Goal: Task Accomplishment & Management: Manage account settings

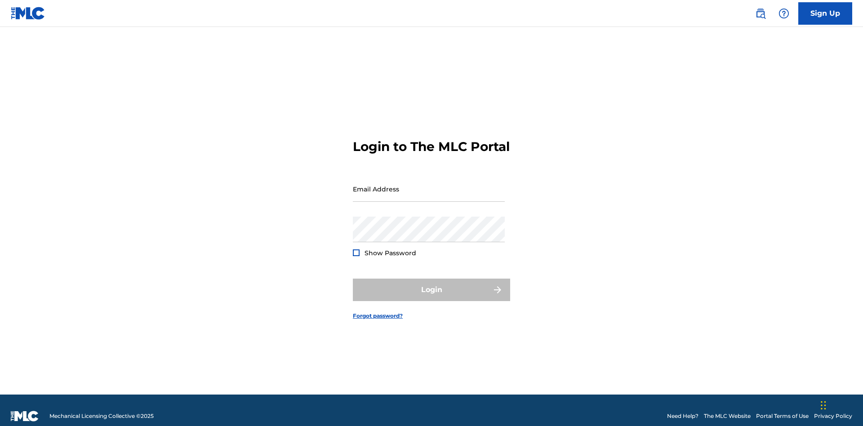
scroll to position [12, 0]
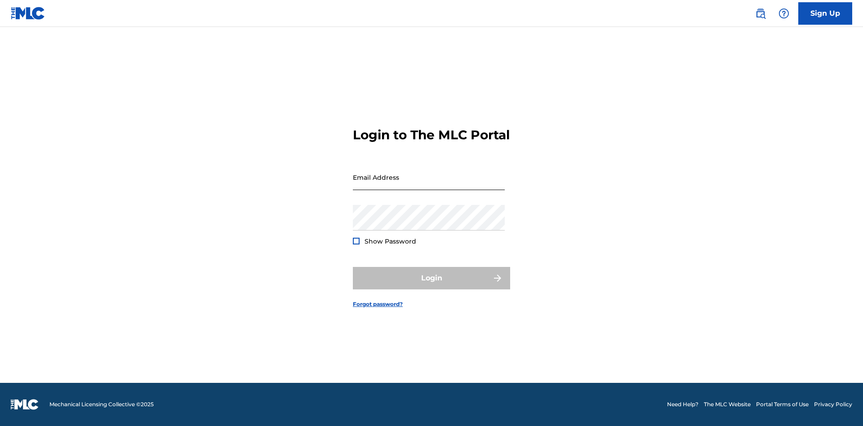
click at [429, 185] on input "Email Address" at bounding box center [429, 177] width 152 height 26
type input "[EMAIL_ADDRESS][DOMAIN_NAME]"
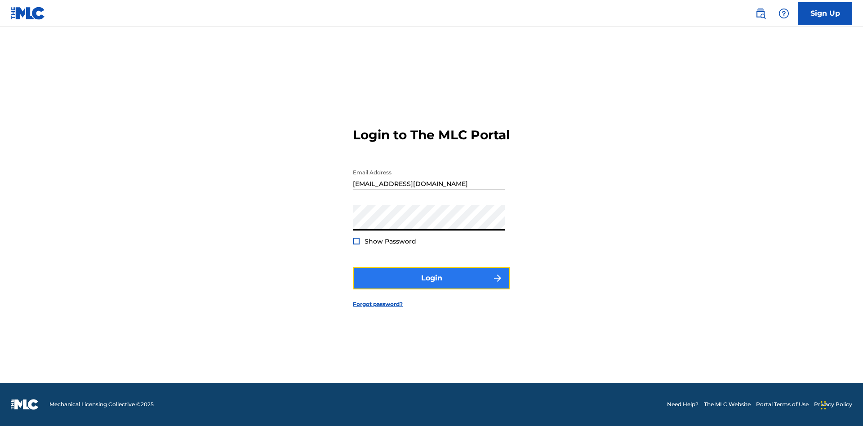
click at [431, 286] on button "Login" at bounding box center [431, 278] width 157 height 22
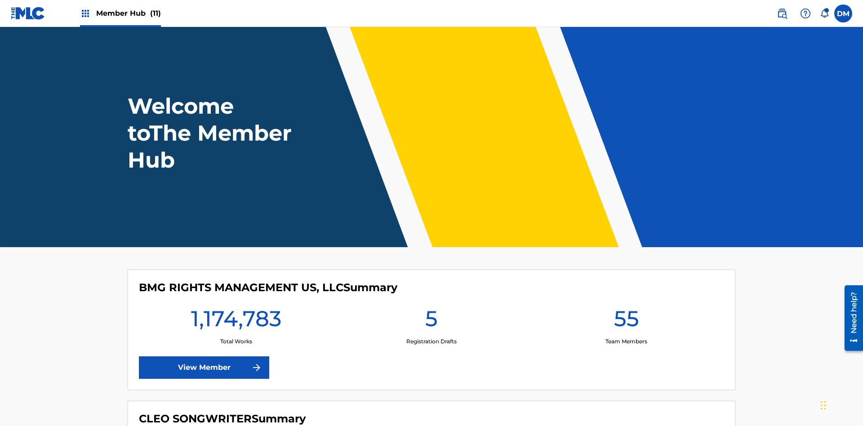
scroll to position [39, 0]
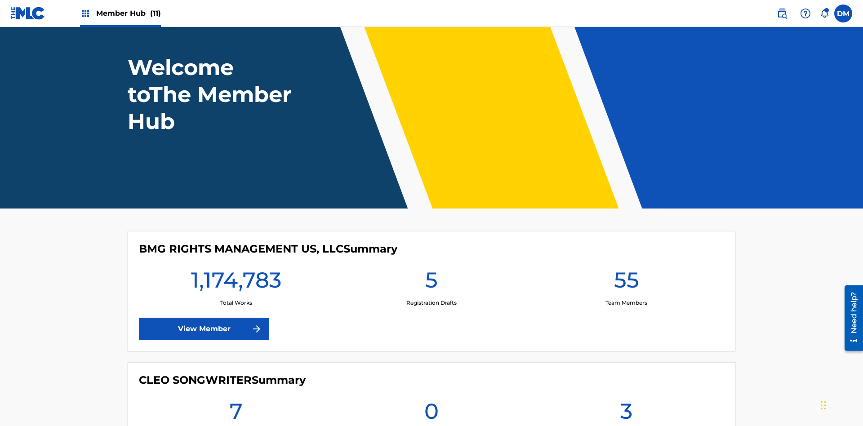
click at [128, 13] on span "Member Hub (11)" at bounding box center [128, 13] width 65 height 10
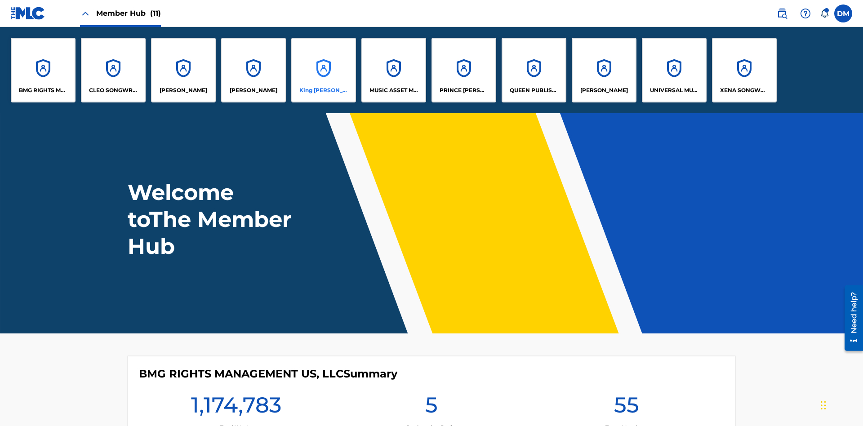
click at [323, 90] on p "King McTesterson" at bounding box center [323, 90] width 49 height 8
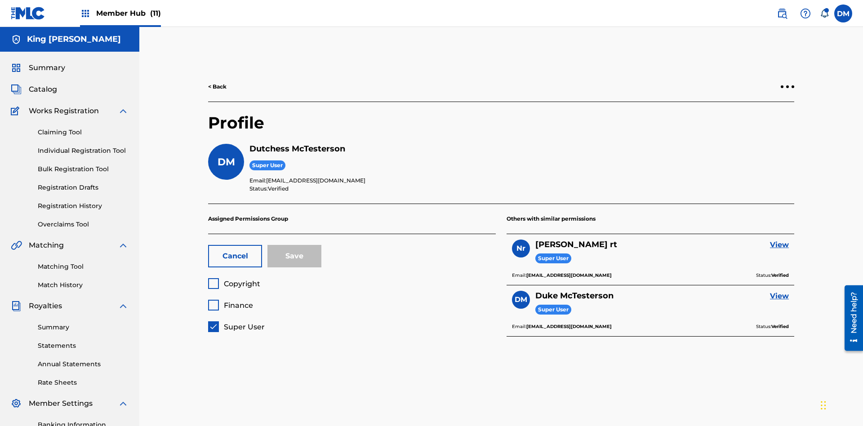
click at [235, 245] on button "Cancel" at bounding box center [235, 256] width 54 height 22
click at [234, 280] on span "Copyright" at bounding box center [242, 284] width 36 height 9
click at [230, 301] on span "Finance" at bounding box center [238, 305] width 29 height 9
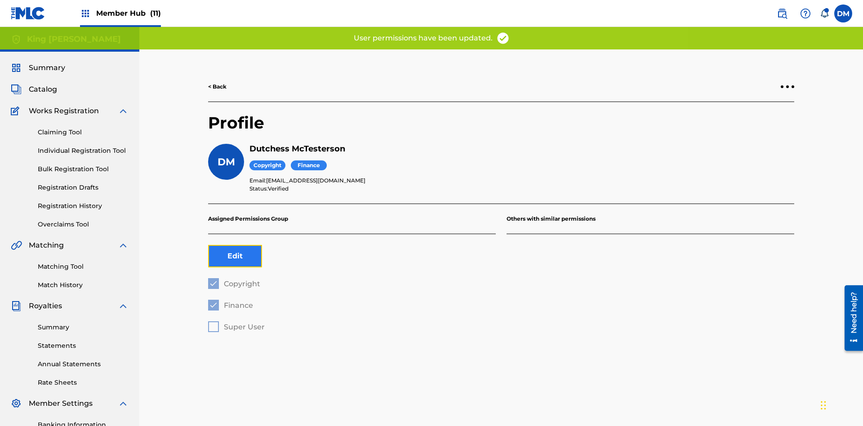
click at [235, 245] on button "Edit" at bounding box center [235, 256] width 54 height 22
click at [230, 301] on span "Finance" at bounding box center [238, 305] width 29 height 9
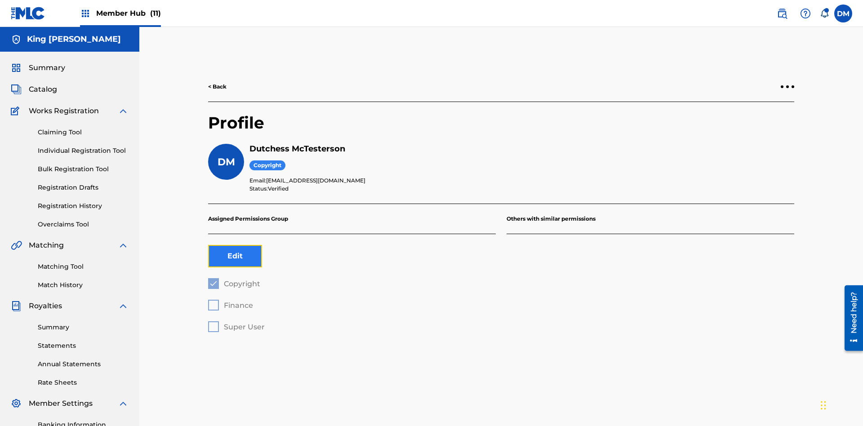
click at [235, 245] on button "Edit" at bounding box center [235, 256] width 54 height 22
click at [234, 280] on span "Copyright" at bounding box center [242, 284] width 36 height 9
click at [230, 301] on span "Finance" at bounding box center [238, 305] width 29 height 9
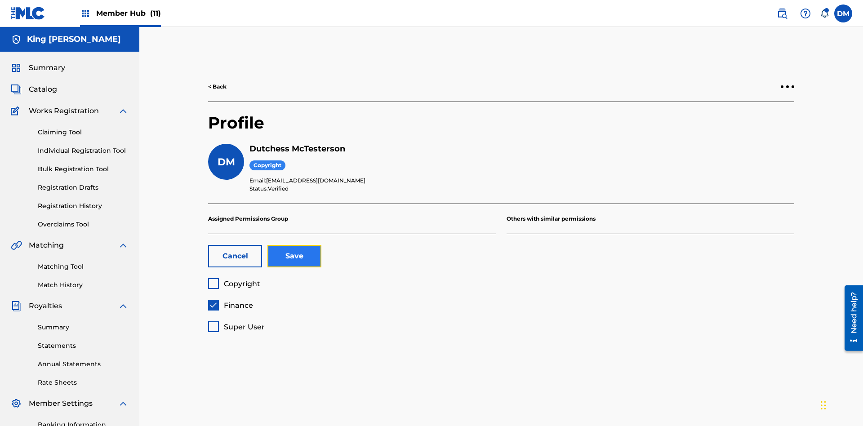
click at [294, 245] on button "Save" at bounding box center [294, 256] width 54 height 22
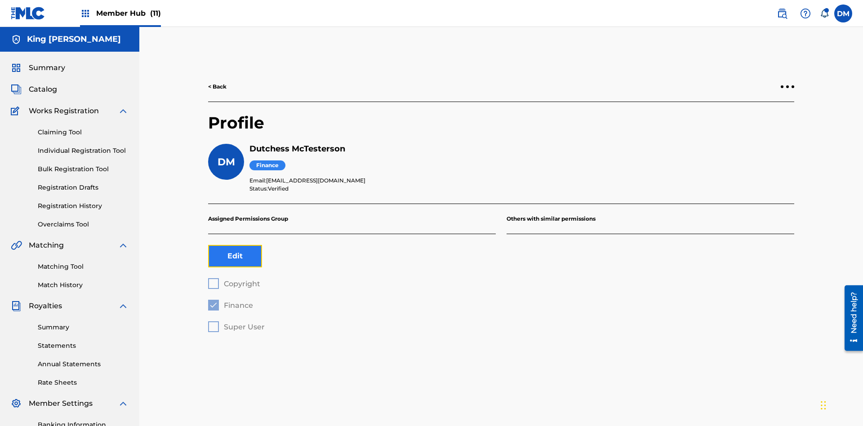
click at [235, 245] on button "Edit" at bounding box center [235, 256] width 54 height 22
click at [230, 301] on span "Finance" at bounding box center [238, 305] width 29 height 9
click at [236, 323] on span "Super User" at bounding box center [244, 327] width 41 height 9
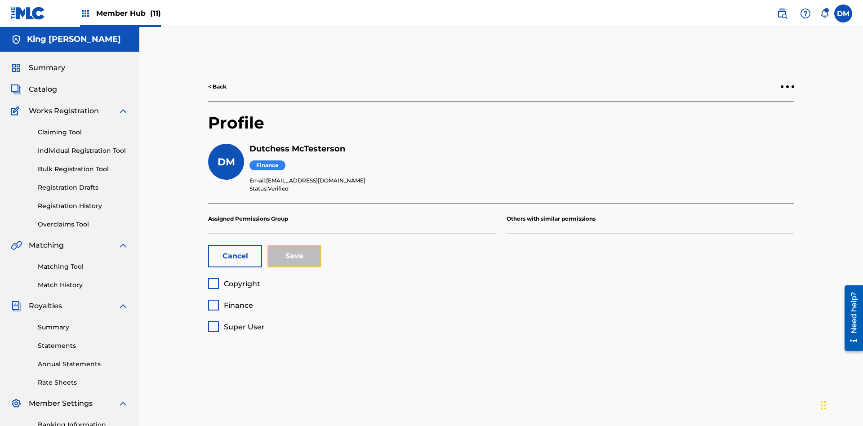
click at [294, 245] on button "Save" at bounding box center [294, 256] width 54 height 22
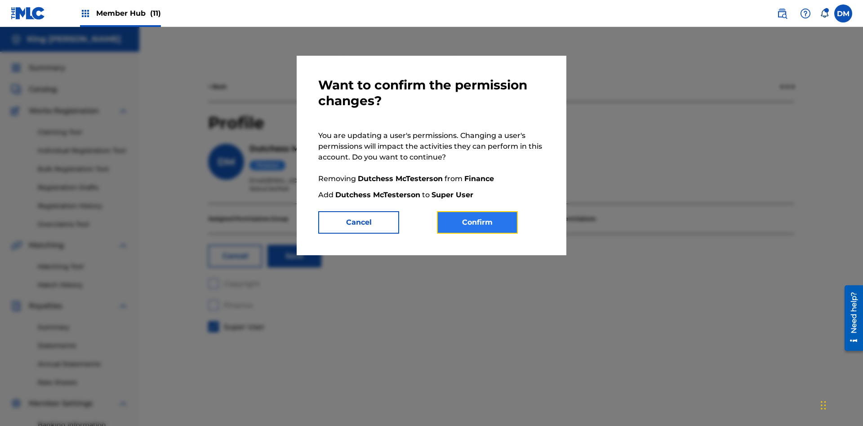
click at [477, 222] on button "Confirm" at bounding box center [477, 222] width 81 height 22
